Goal: Transaction & Acquisition: Purchase product/service

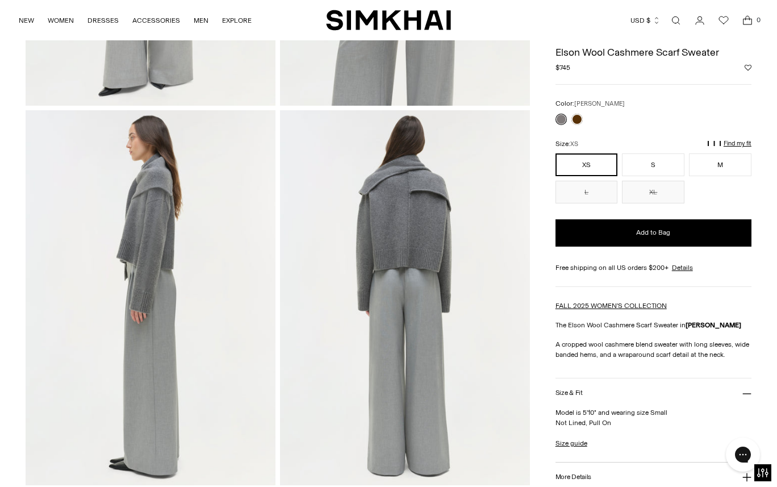
scroll to position [344, 0]
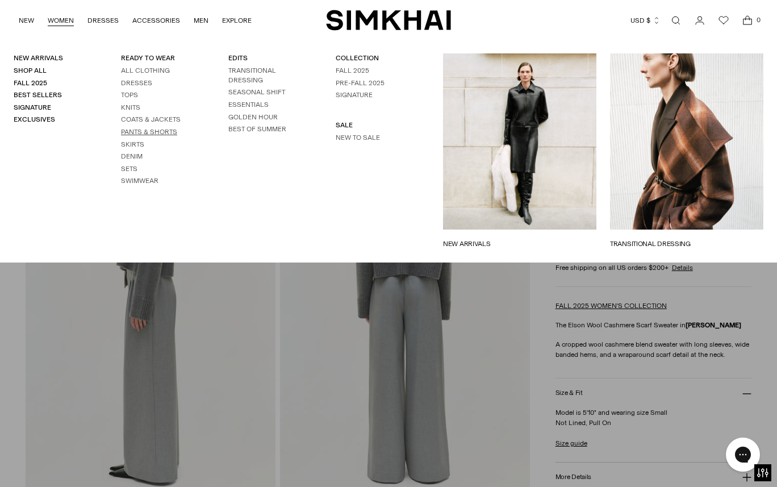
click at [135, 134] on link "Pants & Shorts" at bounding box center [149, 132] width 56 height 8
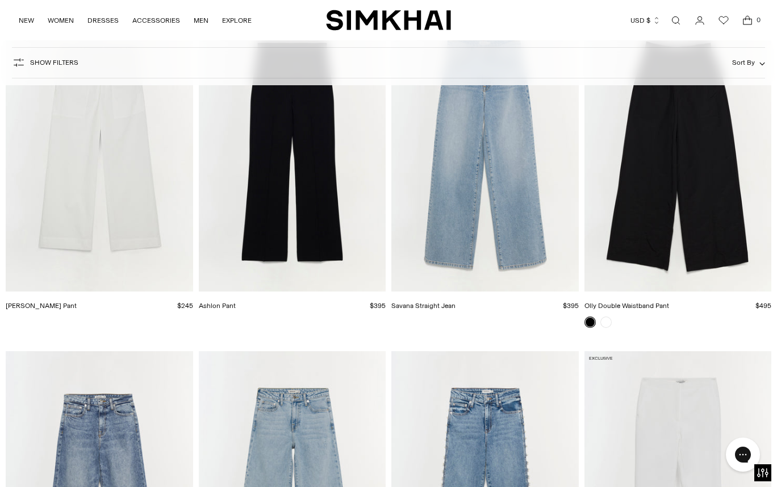
scroll to position [2180, 0]
